Goal: Information Seeking & Learning: Learn about a topic

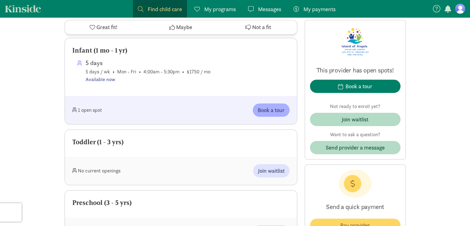
scroll to position [314, 0]
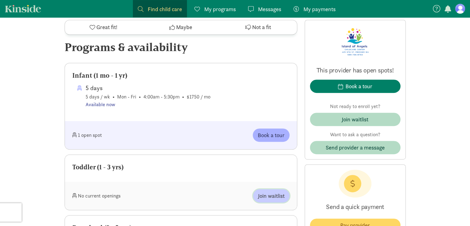
click at [271, 191] on span "Join waitlist" at bounding box center [271, 195] width 27 height 8
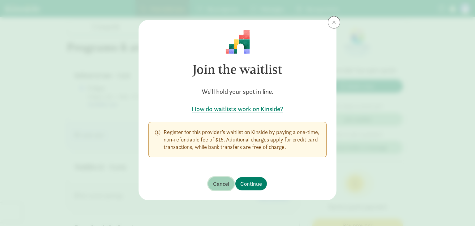
click at [220, 182] on span "Cancel" at bounding box center [221, 183] width 16 height 8
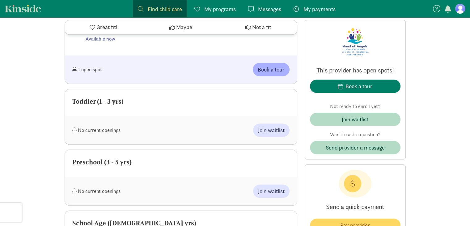
scroll to position [380, 0]
click at [116, 128] on div "No current openings Join waitlist" at bounding box center [181, 130] width 232 height 28
click at [108, 96] on div "Toddler (1 - 3 yrs)" at bounding box center [180, 101] width 217 height 10
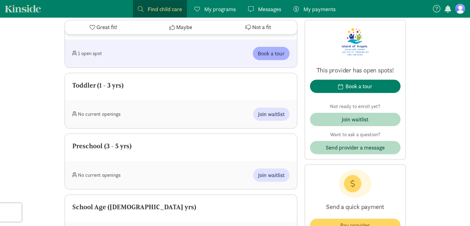
click at [223, 14] on link "My programs Programs" at bounding box center [214, 8] width 51 height 17
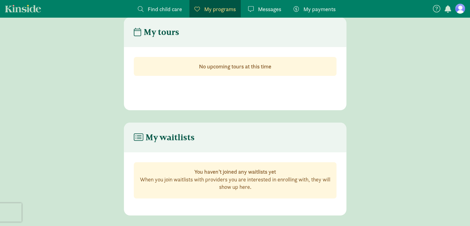
click at [177, 7] on span "Find child care" at bounding box center [165, 9] width 34 height 8
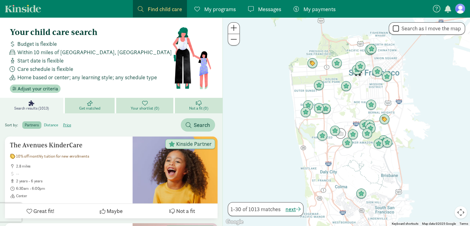
click at [53, 121] on label "distance" at bounding box center [50, 124] width 19 height 7
click at [44, 122] on input "distance" at bounding box center [44, 122] width 0 height 0
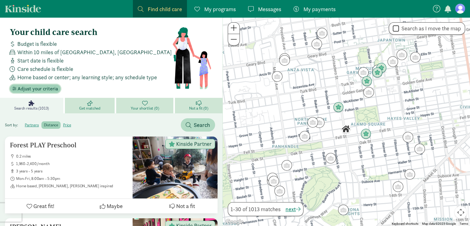
click at [48, 87] on span "Adjust your criteria" at bounding box center [38, 88] width 40 height 7
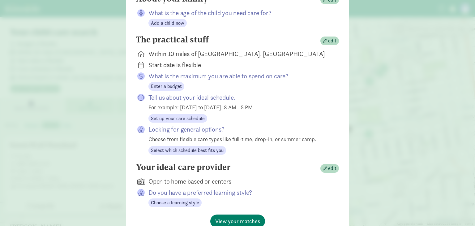
scroll to position [36, 0]
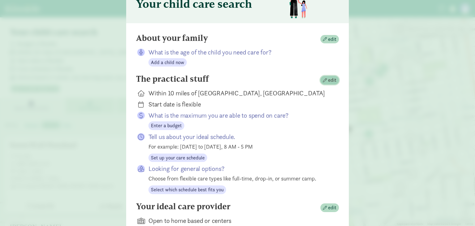
click at [328, 79] on span "edit" at bounding box center [332, 79] width 8 height 7
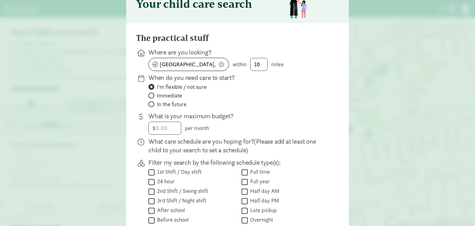
drag, startPoint x: 209, startPoint y: 65, endPoint x: 113, endPoint y: 61, distance: 95.9
click at [113, 61] on div "Your child care search The practical stuff Where are you looking? [GEOGRAPHIC_D…" at bounding box center [237, 113] width 475 height 226
type input "[PERSON_NAME], WA 99350, [GEOGRAPHIC_DATA]"
drag, startPoint x: 266, startPoint y: 66, endPoint x: 259, endPoint y: 65, distance: 7.2
click at [259, 65] on div "[PERSON_NAME][GEOGRAPHIC_DATA], [GEOGRAPHIC_DATA] within 10 miles" at bounding box center [238, 64] width 181 height 13
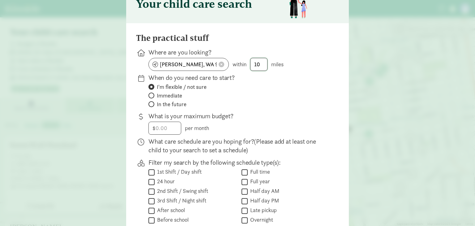
click at [259, 65] on input "10" at bounding box center [258, 64] width 17 height 12
drag, startPoint x: 259, startPoint y: 65, endPoint x: 249, endPoint y: 65, distance: 10.8
click at [249, 65] on div "[PERSON_NAME][GEOGRAPHIC_DATA], [GEOGRAPHIC_DATA] within 10 miles" at bounding box center [238, 64] width 181 height 13
type input "20"
click at [276, 115] on p "What is your maximum budget?" at bounding box center [238, 116] width 181 height 9
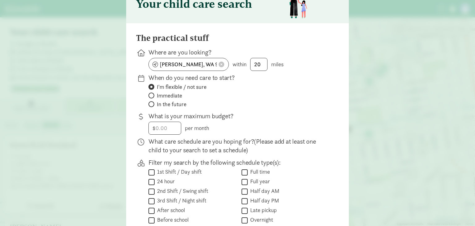
scroll to position [147, 0]
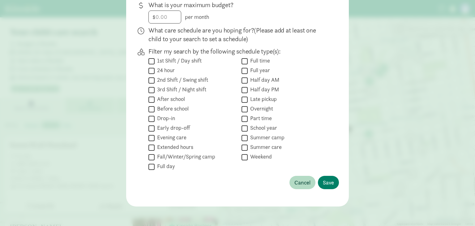
click at [244, 60] on input "Full time" at bounding box center [244, 61] width 6 height 8
checkbox input "true"
click at [323, 181] on span "Save" at bounding box center [328, 182] width 11 height 8
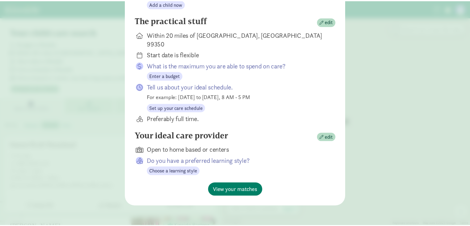
scroll to position [85, 0]
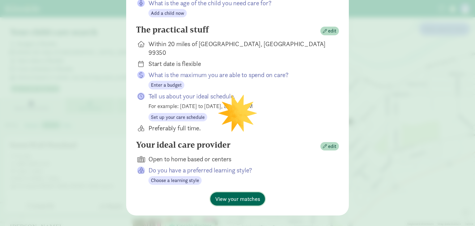
click at [244, 194] on span "View your matches" at bounding box center [237, 198] width 45 height 8
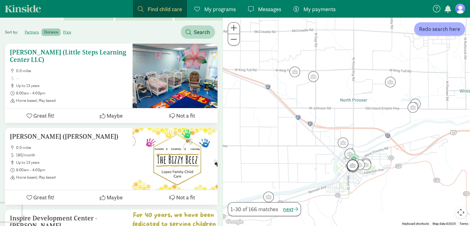
scroll to position [0, 0]
